Goal: Task Accomplishment & Management: Manage account settings

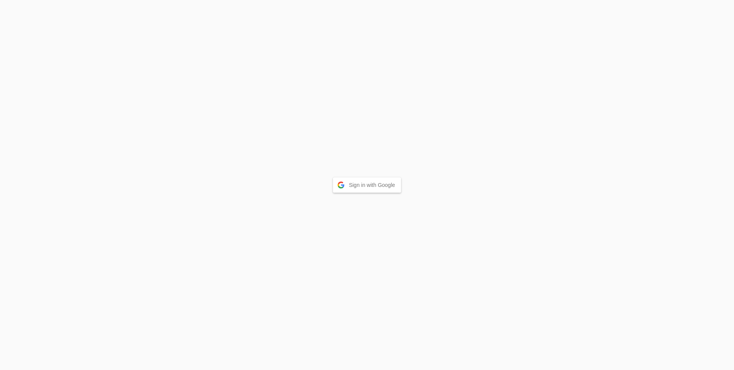
click at [392, 185] on button "Sign in with Google" at bounding box center [367, 184] width 68 height 15
